Goal: Task Accomplishment & Management: Manage account settings

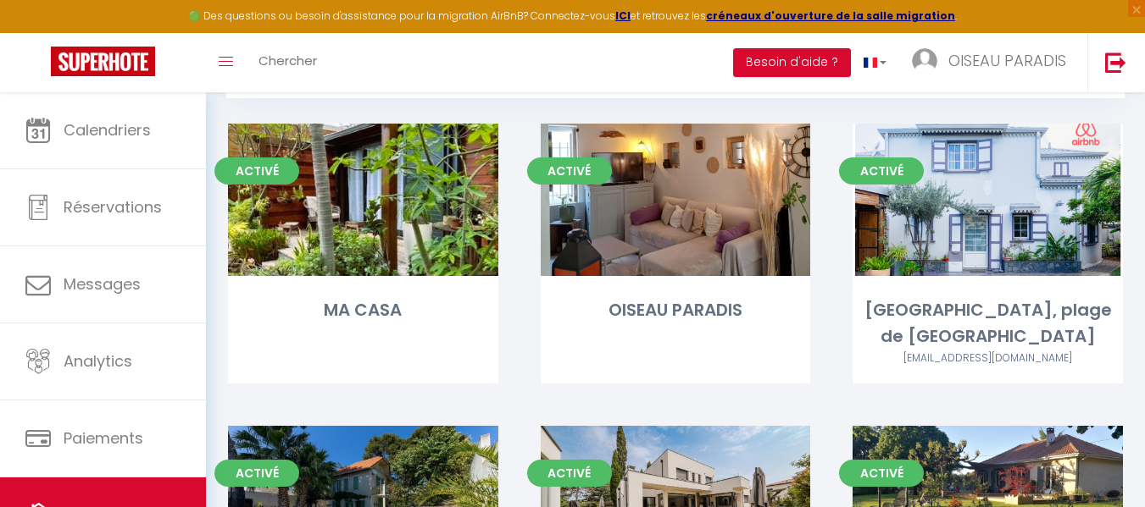
scroll to position [166, 0]
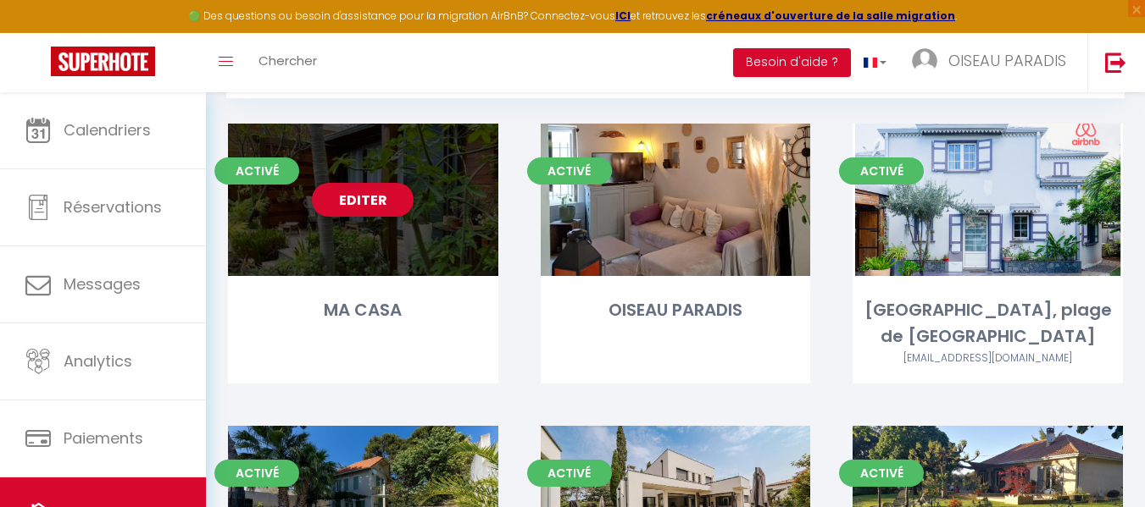
click at [386, 305] on div "MA CASA" at bounding box center [363, 310] width 270 height 26
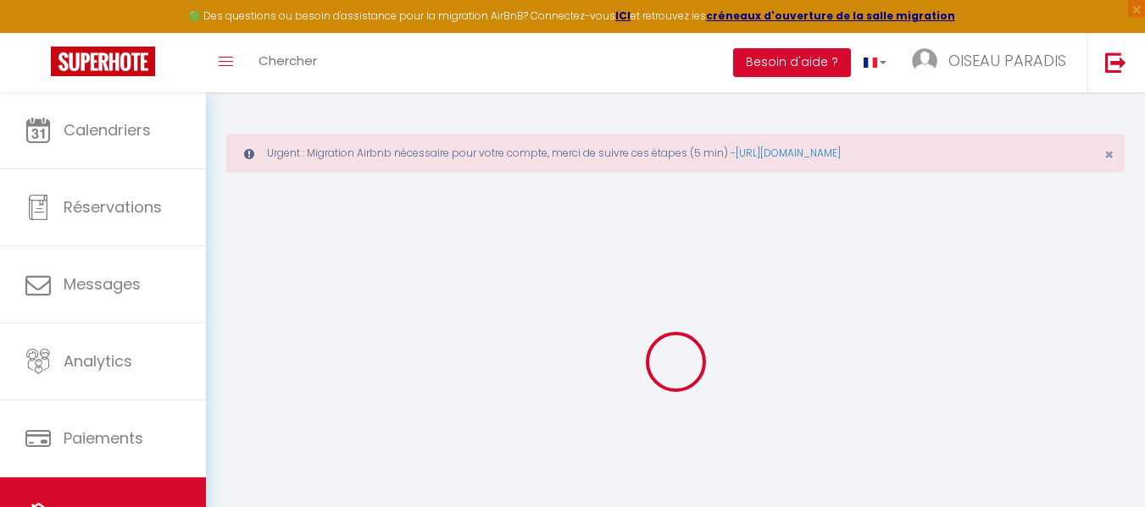
select select
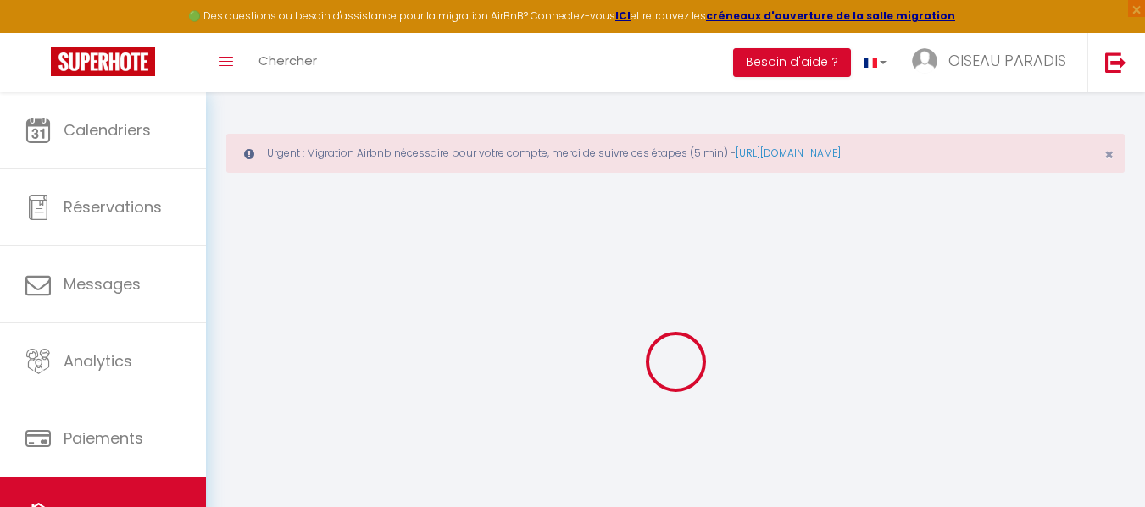
select select
checkbox input "false"
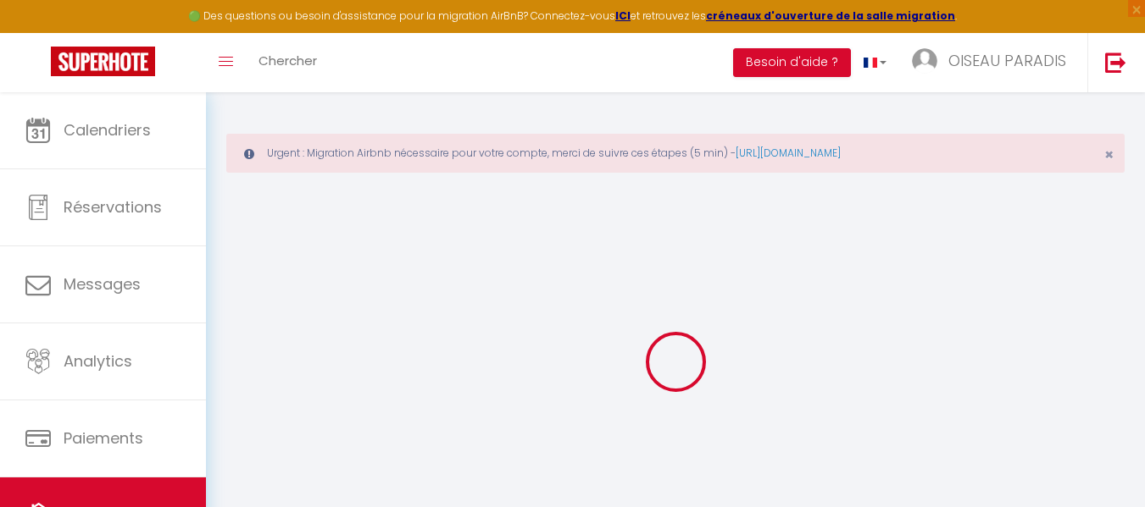
select select
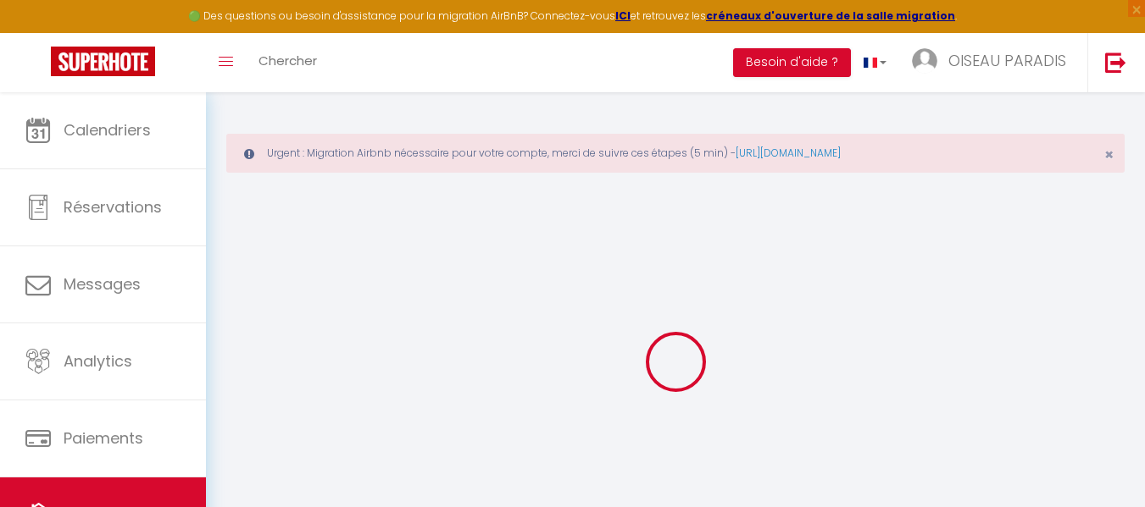
select select
checkbox input "false"
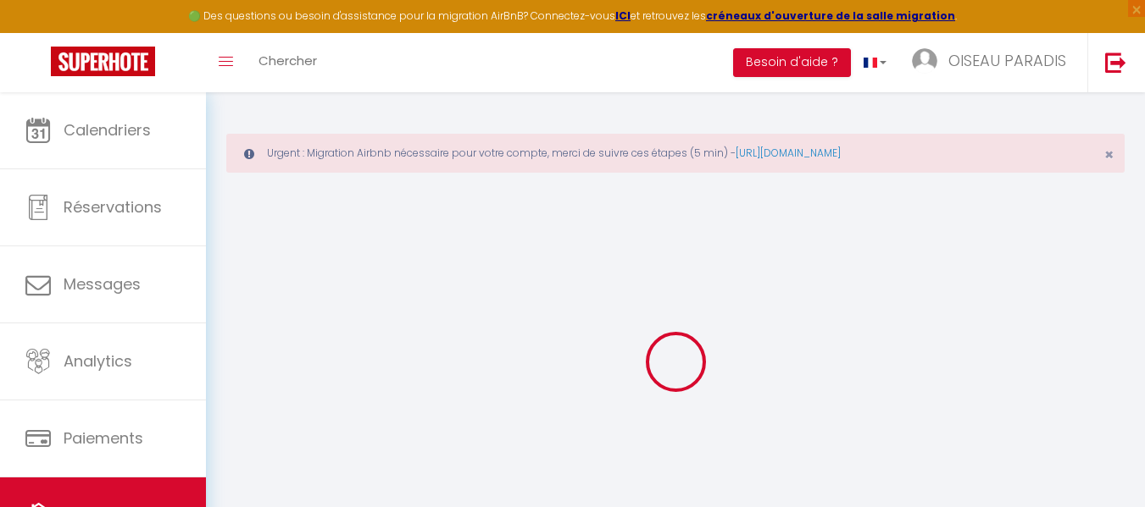
select select
checkbox input "false"
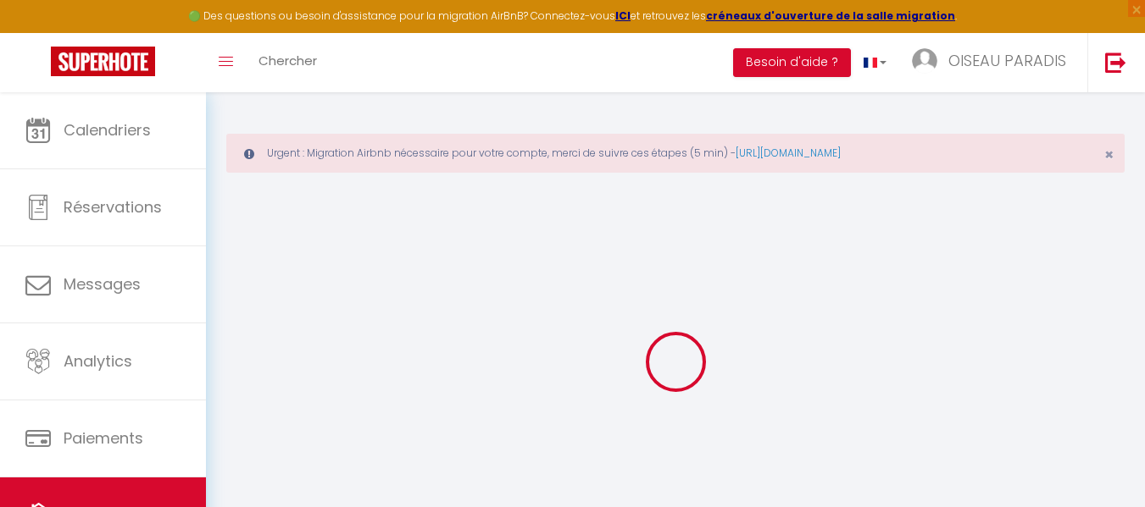
select select "15:00"
select select "18:00"
select select "11:00"
select select "30"
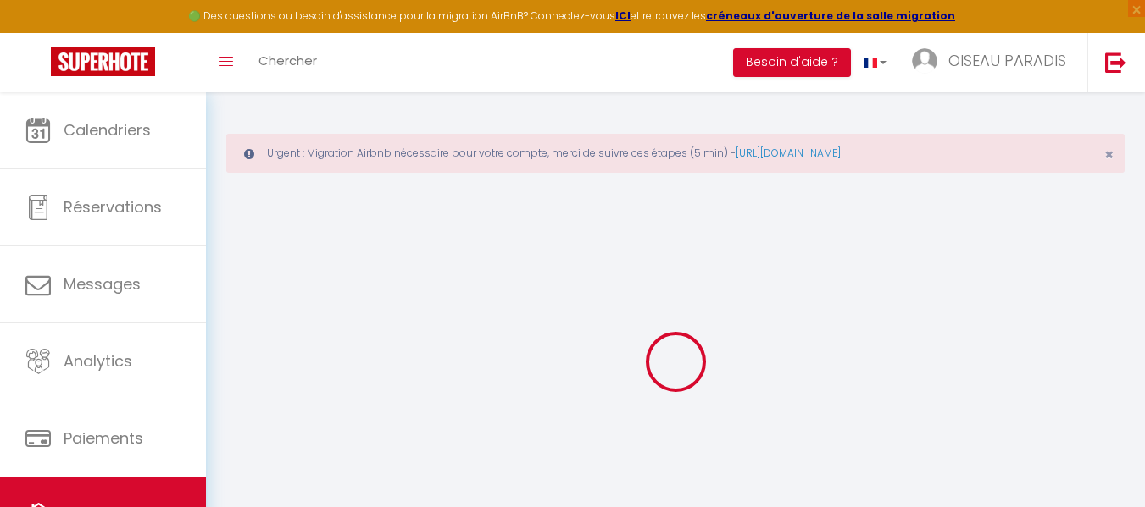
select select
checkbox input "false"
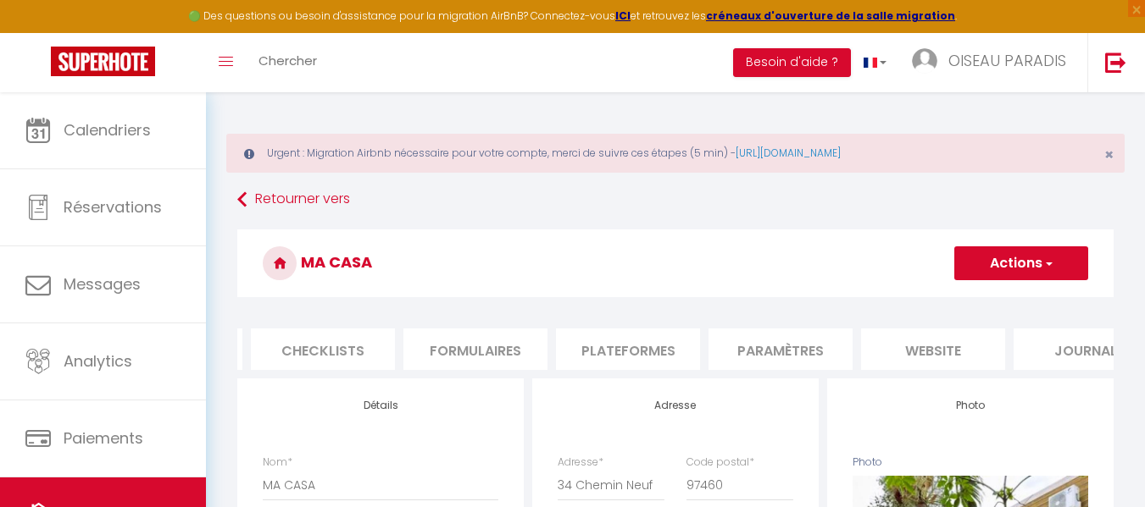
scroll to position [0, 597]
click at [662, 343] on li "Plateformes" at bounding box center [627, 350] width 144 height 42
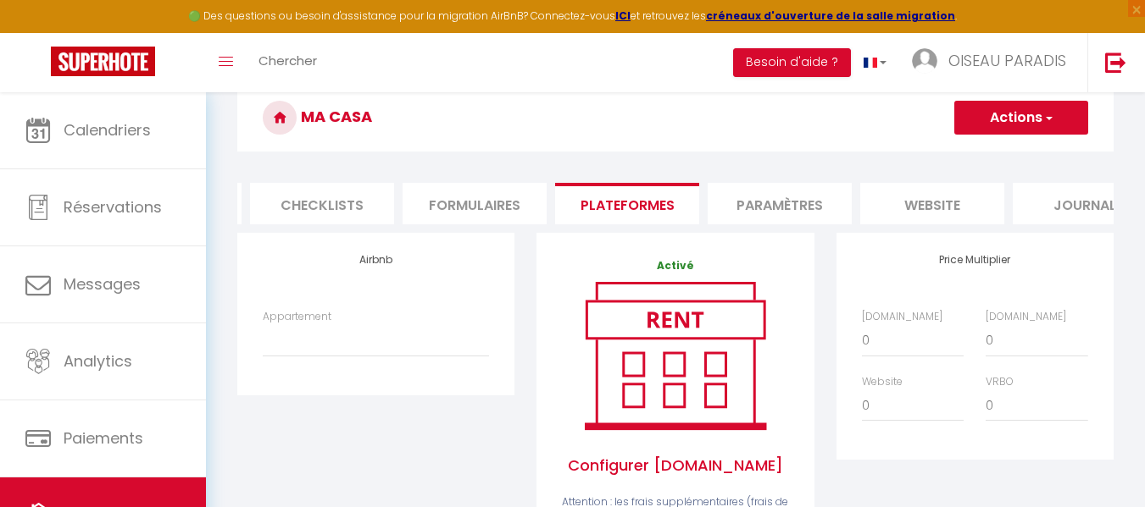
scroll to position [147, 0]
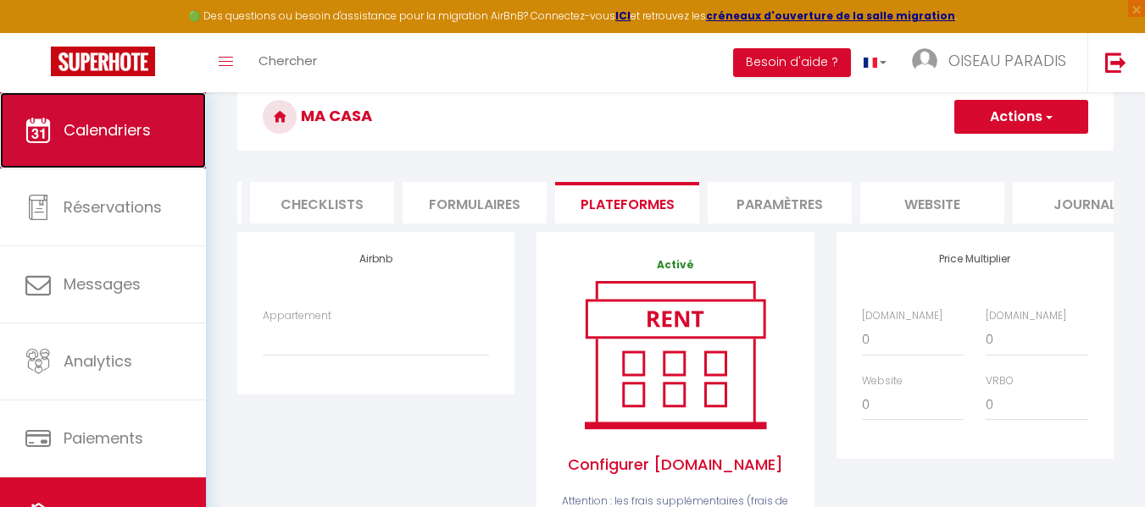
click at [124, 126] on span "Calendriers" at bounding box center [107, 129] width 87 height 21
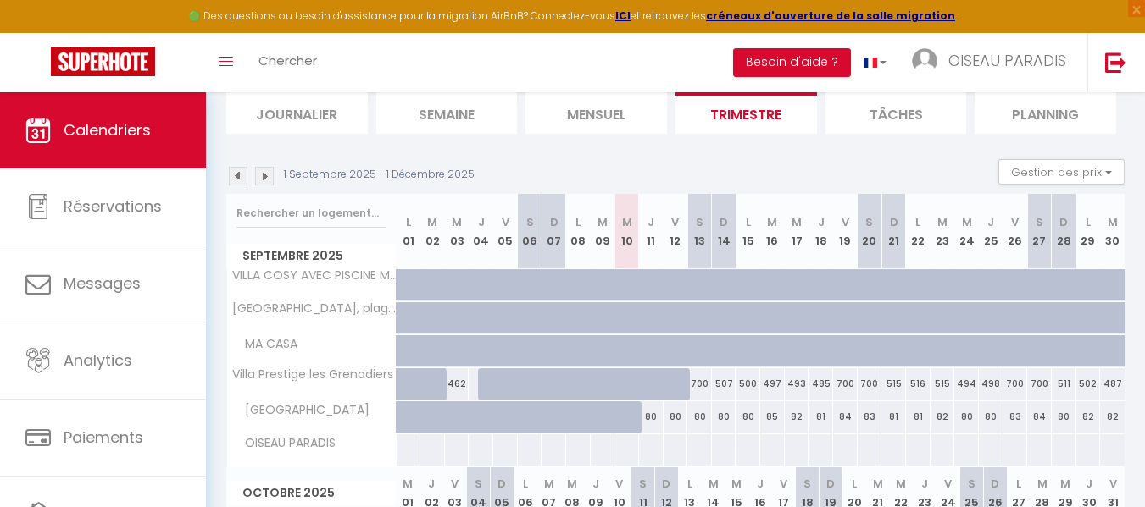
scroll to position [190, 0]
click at [237, 177] on img at bounding box center [238, 175] width 19 height 19
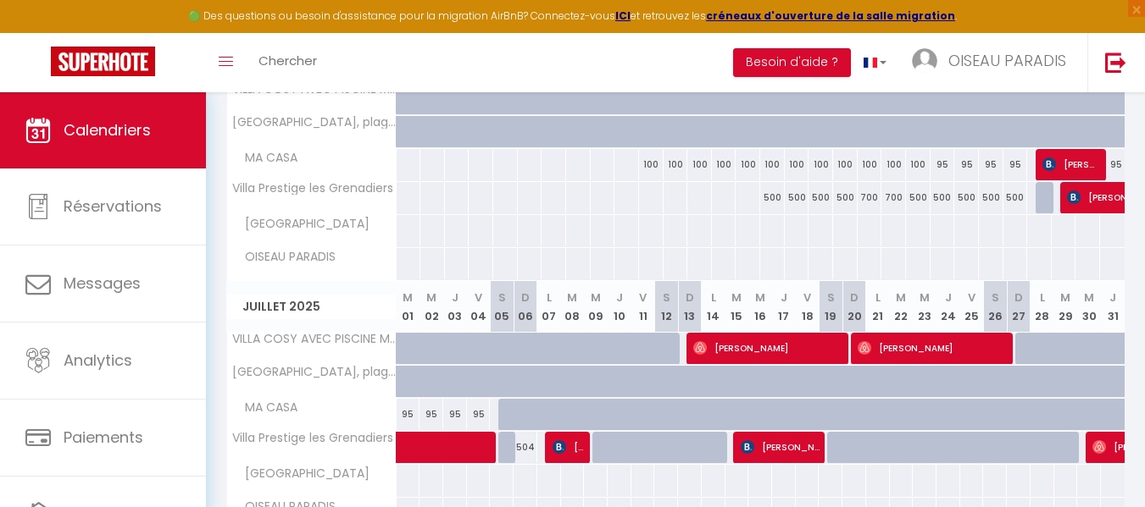
scroll to position [374, 0]
